Goal: Task Accomplishment & Management: Use online tool/utility

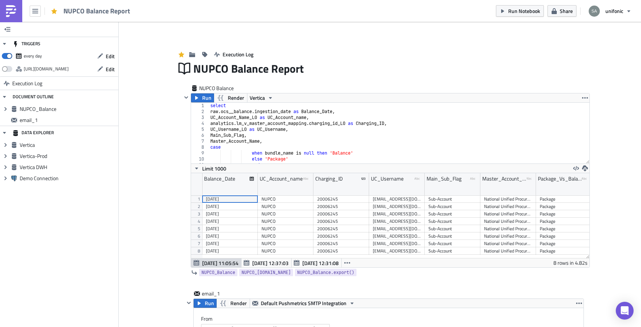
scroll to position [85, 398]
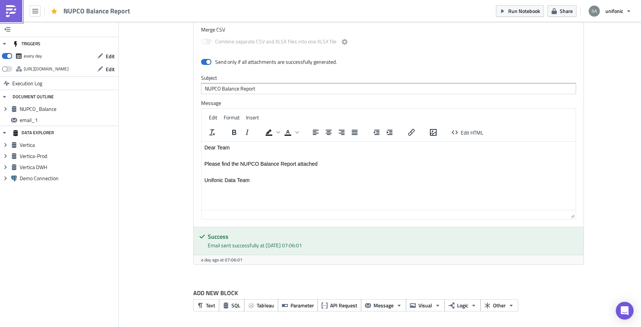
click at [10, 11] on img at bounding box center [11, 11] width 12 height 12
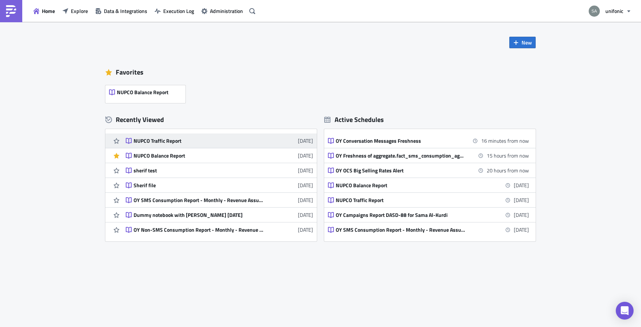
click at [158, 143] on div "NUPCO Traffic Report" at bounding box center [198, 141] width 130 height 7
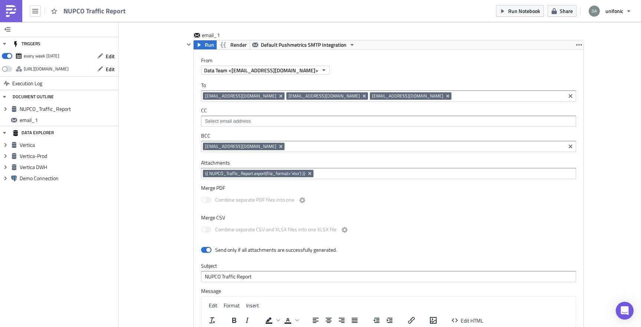
scroll to position [260, 0]
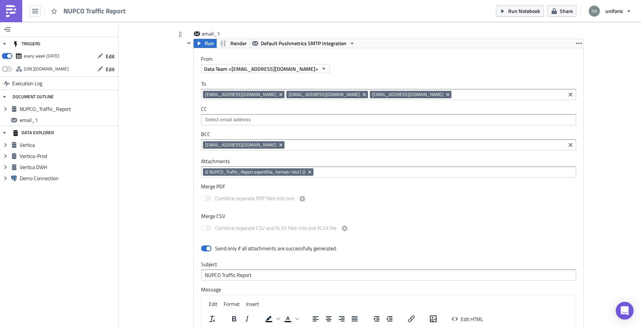
click at [286, 148] on input at bounding box center [424, 144] width 277 height 7
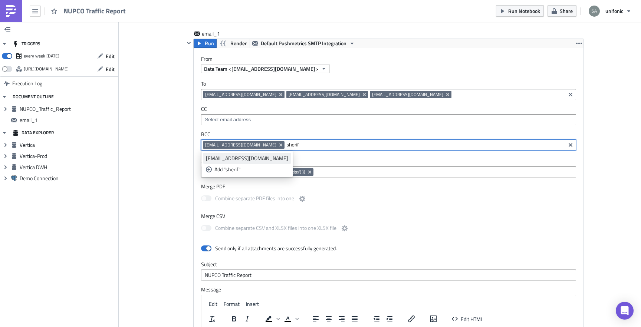
type input "sherif"
click at [259, 155] on div "[EMAIL_ADDRESS][DOMAIN_NAME]" at bounding box center [247, 158] width 82 height 7
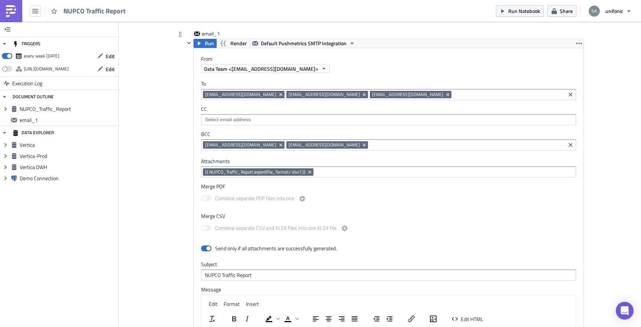
click at [178, 165] on div "email_1 Run Render Default Pushmetrics SMTP Integration From Data Team <[EMAIL_…" at bounding box center [380, 247] width 408 height 434
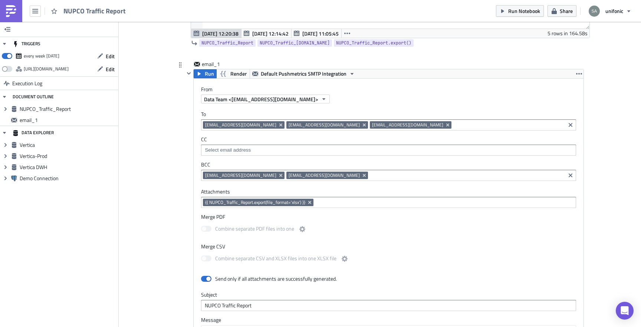
scroll to position [230, 0]
click at [361, 175] on icon "Remove Tag" at bounding box center [364, 175] width 6 height 6
click at [161, 171] on div "Add Image Execution Log NUPCO Traffic Report NUPCO Traffic Report Run Render Ve…" at bounding box center [380, 168] width 522 height 753
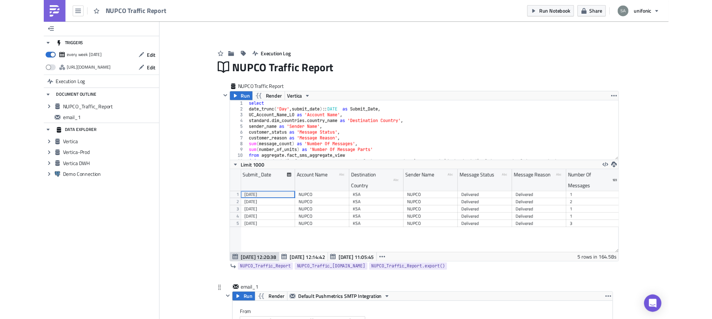
scroll to position [85, 398]
